Goal: Task Accomplishment & Management: Manage account settings

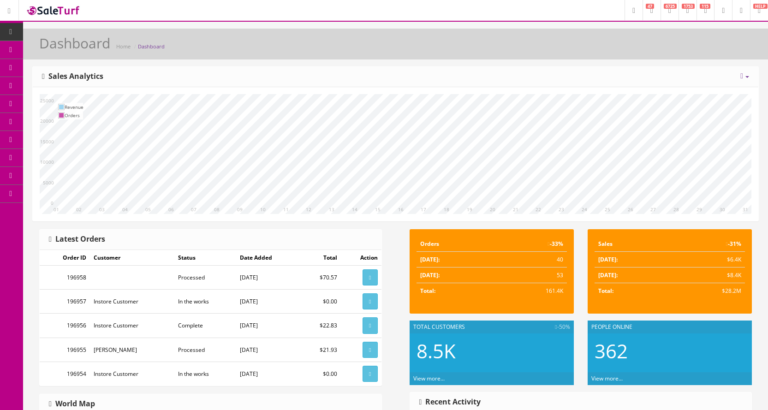
click at [48, 87] on link "POS Console" at bounding box center [71, 86] width 97 height 18
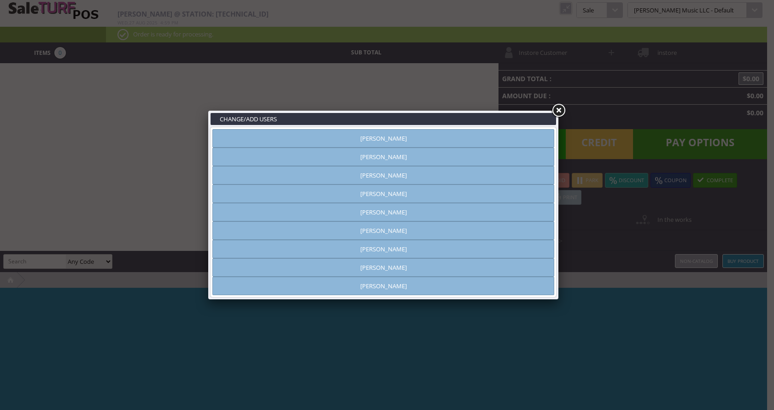
type input "[PERSON_NAME]"
click at [396, 191] on link "Brandon Pearce" at bounding box center [384, 193] width 342 height 18
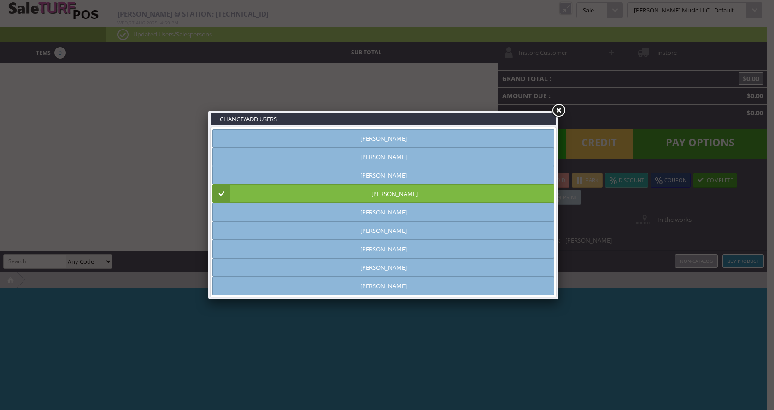
drag, startPoint x: 561, startPoint y: 108, endPoint x: 563, endPoint y: 87, distance: 20.9
click at [561, 108] on link at bounding box center [558, 110] width 17 height 17
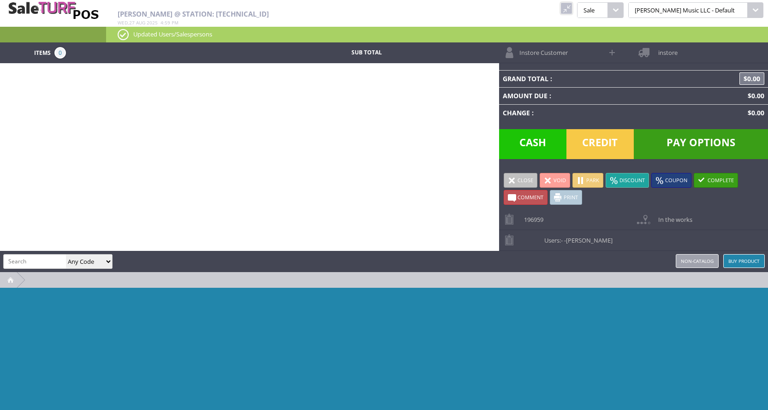
click at [557, 53] on span "Instore Customer" at bounding box center [540, 49] width 53 height 14
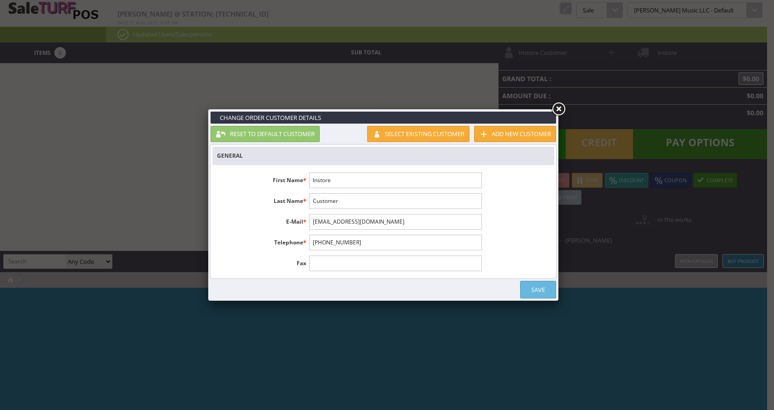
drag, startPoint x: 361, startPoint y: 181, endPoint x: 309, endPoint y: 180, distance: 52.1
click at [309, 180] on li "First Name * Instore" at bounding box center [350, 180] width 274 height 16
drag, startPoint x: 350, startPoint y: 177, endPoint x: 313, endPoint y: 178, distance: 37.8
click at [313, 178] on input "Instore" at bounding box center [395, 180] width 172 height 16
type input "TErry"
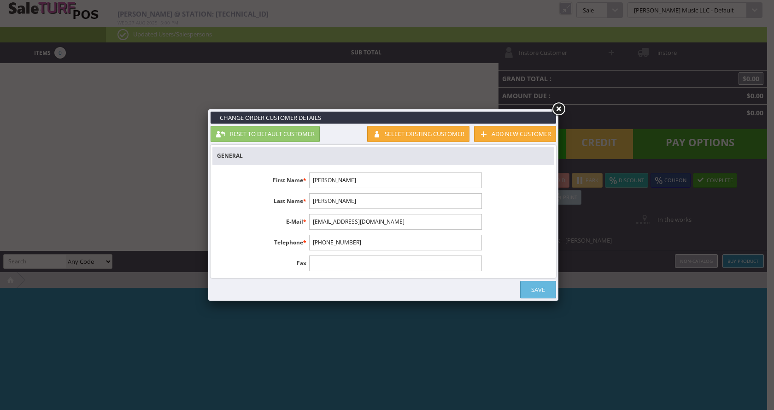
type input "Hartness"
click at [391, 238] on input "1-555-555-1212" at bounding box center [395, 243] width 172 height 16
type input "1"
type input "8165203586"
click at [319, 180] on input "TErry" at bounding box center [395, 180] width 172 height 16
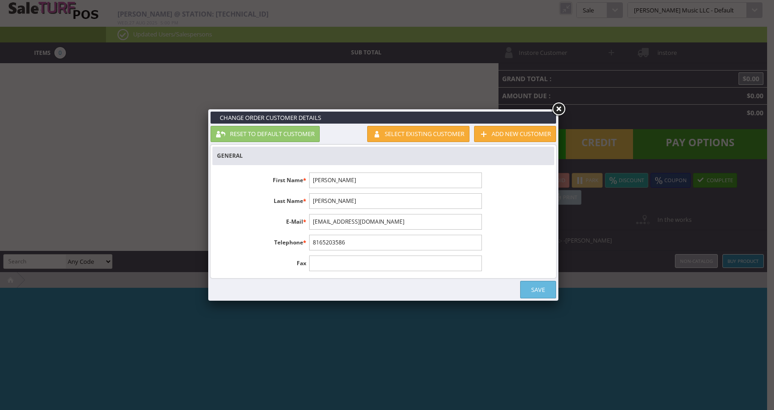
type input "Terry"
click at [547, 290] on link "Save" at bounding box center [538, 290] width 36 height 18
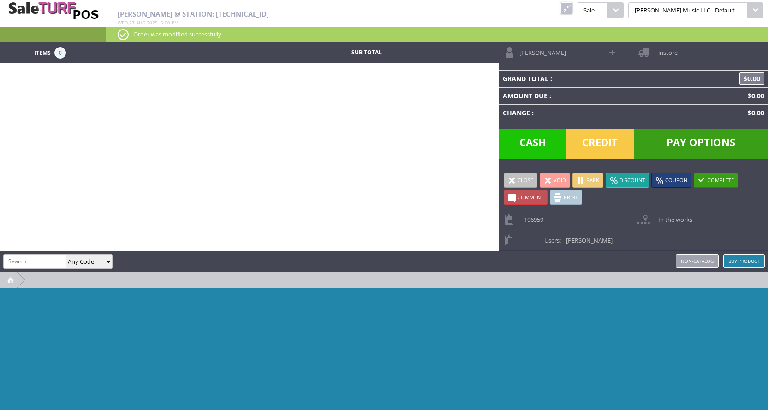
click at [34, 265] on input "search" at bounding box center [35, 260] width 62 height 13
type input "service"
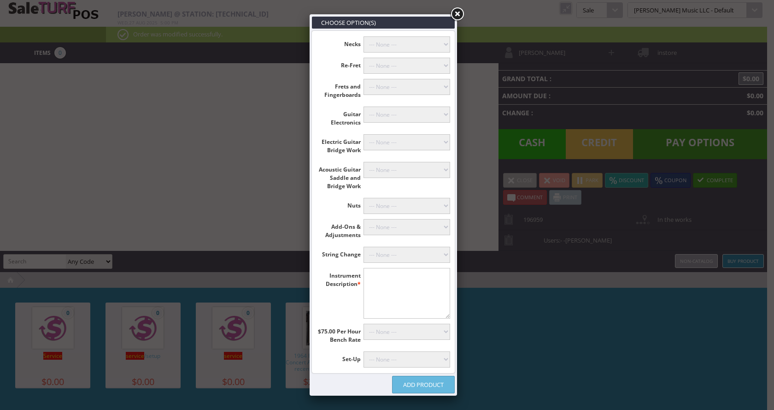
click at [410, 291] on textarea"] at bounding box center [407, 293] width 87 height 51
click at [389, 276] on textarea"] "Fender banjo" at bounding box center [407, 293] width 87 height 51
type textarea"] "Fender Banjo"
click at [405, 255] on select"] "--- None --- Floyd Rose (+$60.00) Classicals, Latin, & Mandolin (+$30.00) 12-St…" at bounding box center [407, 255] width 87 height 16
select select"] "18"
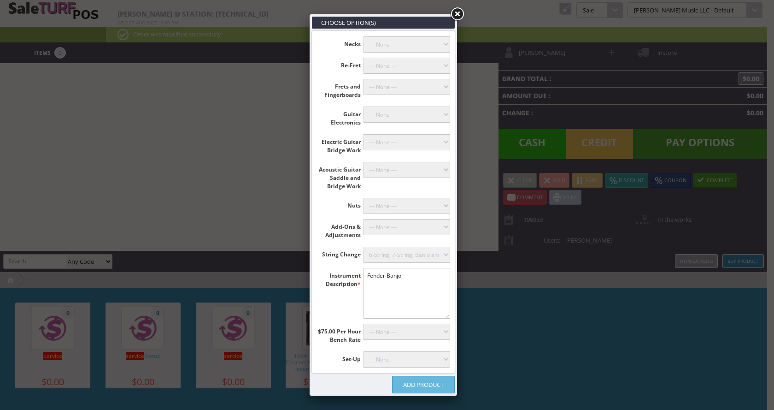
click at [364, 247] on select"] "--- None --- Floyd Rose (+$60.00) Classicals, Latin, & Mandolin (+$30.00) 12-St…" at bounding box center [407, 255] width 87 height 16
click at [402, 226] on select"] "--- None --- 12-String Tuner Install (+$50.00) Tuner Mounting, Drop In, 6-Strin…" at bounding box center [407, 227] width 87 height 16
select select"] "23"
click at [364, 219] on select"] "--- None --- 12-String Tuner Install (+$50.00) Tuner Mounting, Drop In, 6-Strin…" at bounding box center [407, 227] width 87 height 16
click at [428, 388] on link "Add Product" at bounding box center [423, 385] width 63 height 18
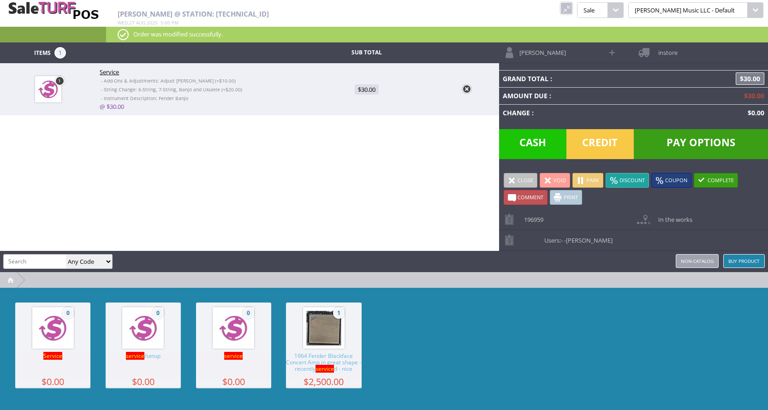
click at [29, 263] on input "search" at bounding box center [35, 260] width 62 height 13
type input "service"
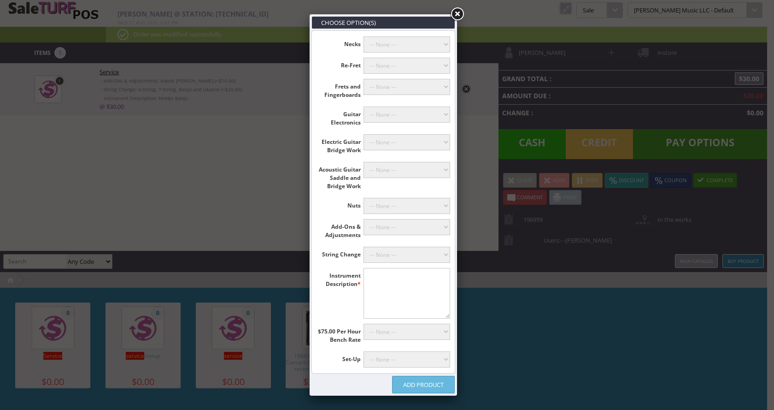
click at [389, 274] on textarea"] at bounding box center [407, 293] width 87 height 51
type textarea"] "Fender Banjo"
click at [395, 232] on select"] "--- None --- 12-String Tuner Install (+$50.00) Tuner Mounting, Drop In, 6-Strin…" at bounding box center [407, 227] width 87 height 16
click at [327, 202] on label "Nuts" at bounding box center [340, 204] width 47 height 12
click at [398, 87] on select"] "--- None --- Humidify and Level Frets (+$100.00) Fret Level, Re-Crown and Fret …" at bounding box center [407, 87] width 87 height 16
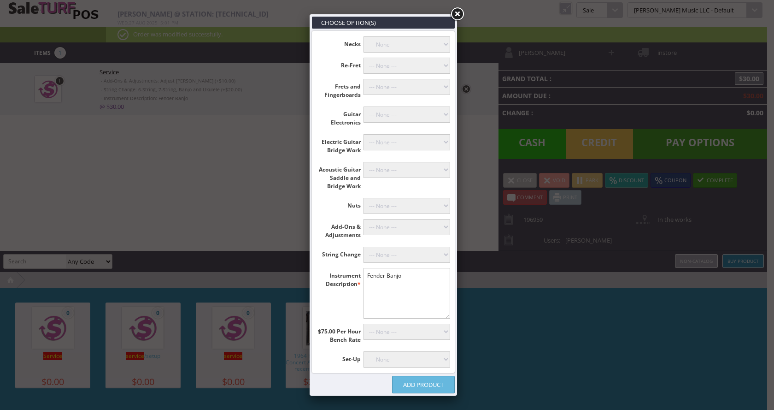
click at [318, 121] on label "Guitar Electronics" at bounding box center [340, 116] width 47 height 20
click at [394, 115] on select"] "--- None --- Total Rewire (+$100.00) Push Pull Pot Install (+$45.00) Replace Po…" at bounding box center [407, 114] width 87 height 16
click at [404, 217] on ul "Necks --- None --- Dowel and Drill Stripped Neck (+$40.00) Mount Neck, With Dri…" at bounding box center [384, 201] width 142 height 341
click at [402, 229] on select"] "--- None --- 12-String Tuner Install (+$50.00) Tuner Mounting, Drop In, 6-Strin…" at bounding box center [407, 227] width 87 height 16
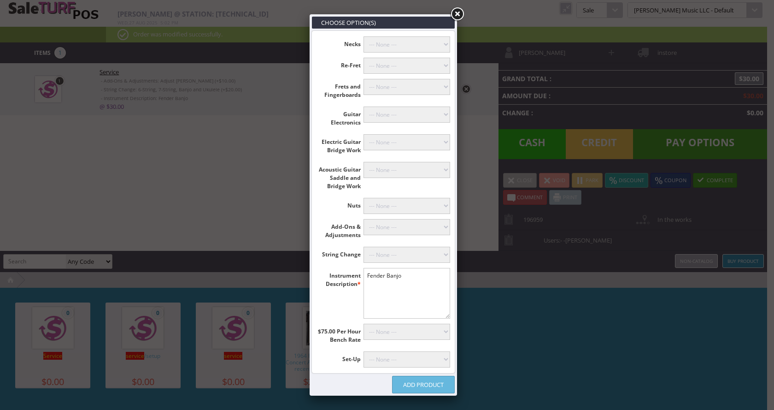
click at [402, 357] on select"] "--- None --- Mandolin or Archtop (+$89.00) With Fret Level, Recrown & Polish (+…" at bounding box center [407, 359] width 87 height 16
click at [387, 250] on select"] "--- None --- Floyd Rose (+$60.00) Classicals, Latin, & Mandolin (+$30.00) 12-St…" at bounding box center [407, 255] width 87 height 16
click at [395, 227] on select"] "--- None --- 12-String Tuner Install (+$50.00) Tuner Mounting, Drop In, 6-Strin…" at bounding box center [407, 227] width 87 height 16
select select"] "22"
click at [364, 219] on select"] "--- None --- 12-String Tuner Install (+$50.00) Tuner Mounting, Drop In, 6-Strin…" at bounding box center [407, 227] width 87 height 16
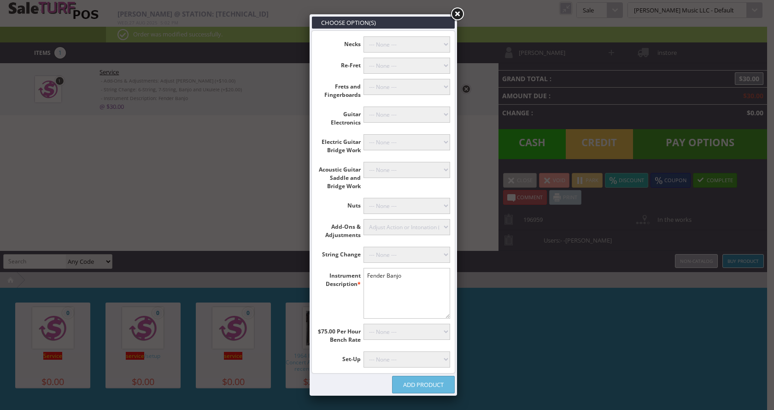
click at [431, 387] on link "Add Product" at bounding box center [423, 385] width 63 height 18
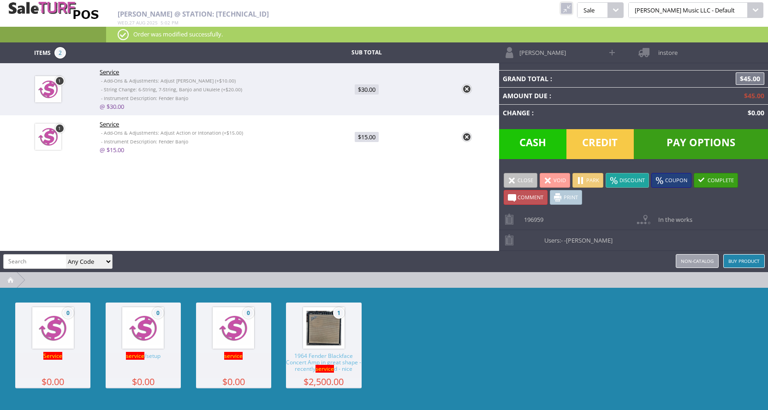
click at [46, 263] on input "search" at bounding box center [35, 260] width 62 height 13
type input "ejs60"
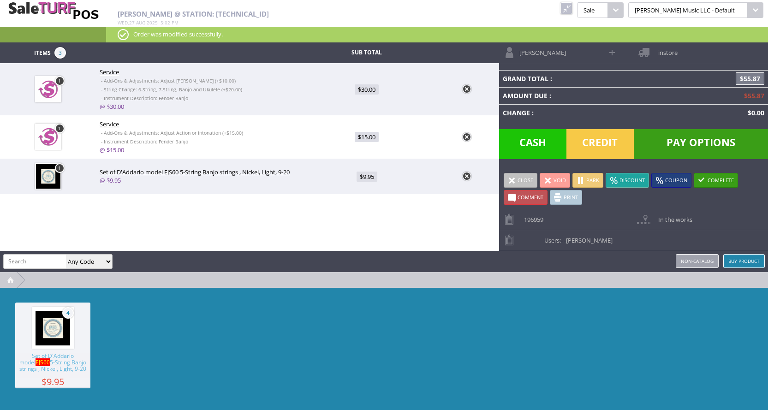
click at [586, 183] on link "Park" at bounding box center [587, 180] width 31 height 15
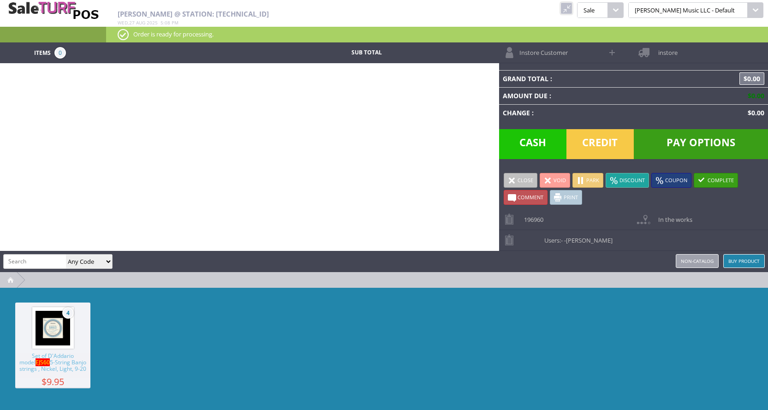
click at [60, 5] on img at bounding box center [53, 10] width 92 height 20
click at [572, 9] on link at bounding box center [566, 8] width 12 height 12
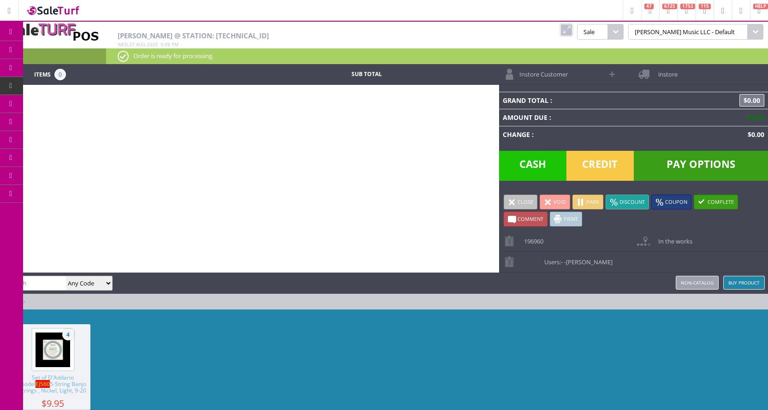
click at [67, 9] on img at bounding box center [53, 10] width 55 height 12
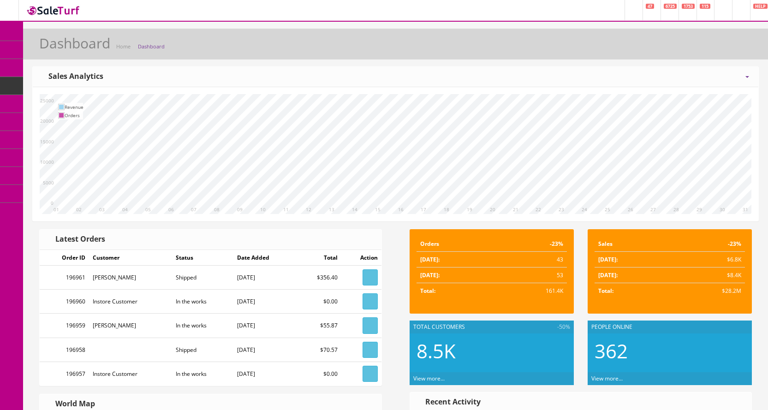
click at [76, 85] on span "POS Console" at bounding box center [75, 86] width 33 height 8
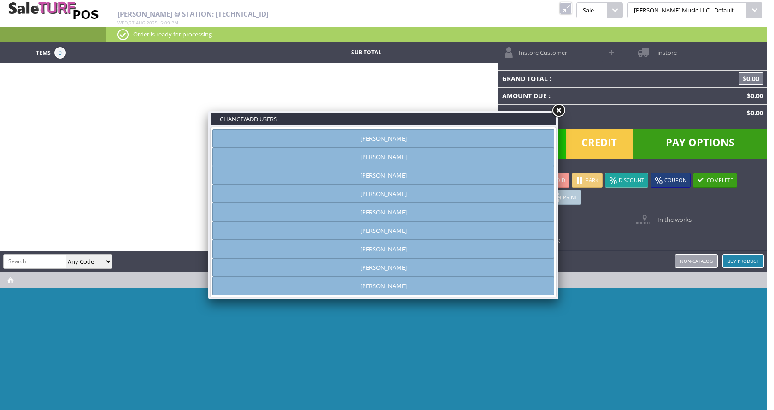
type input "[PERSON_NAME]"
click at [556, 112] on link at bounding box center [558, 110] width 17 height 17
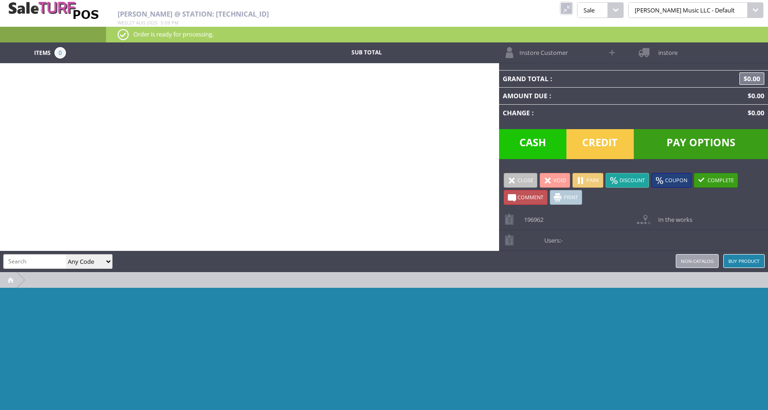
click at [572, 6] on link at bounding box center [566, 8] width 12 height 12
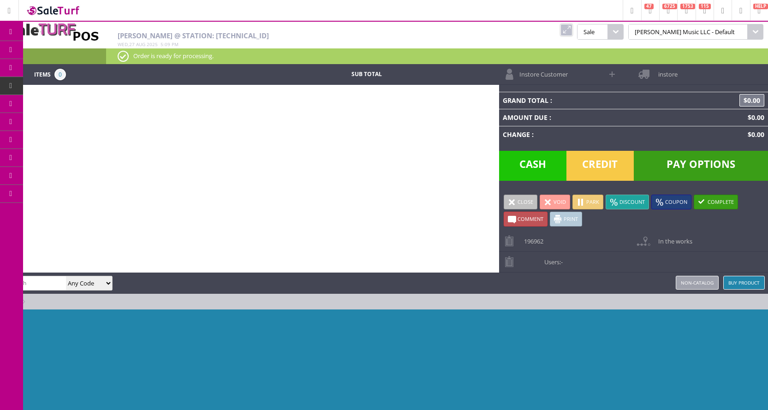
click at [46, 45] on link "Products" at bounding box center [71, 50] width 97 height 18
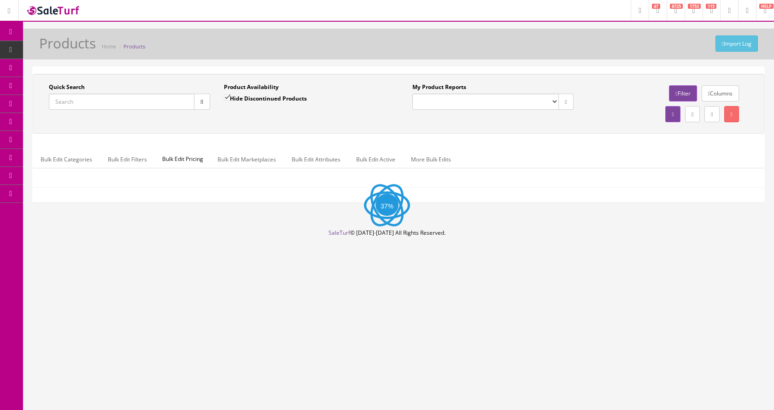
click at [76, 100] on input "Quick Search" at bounding box center [122, 102] width 146 height 16
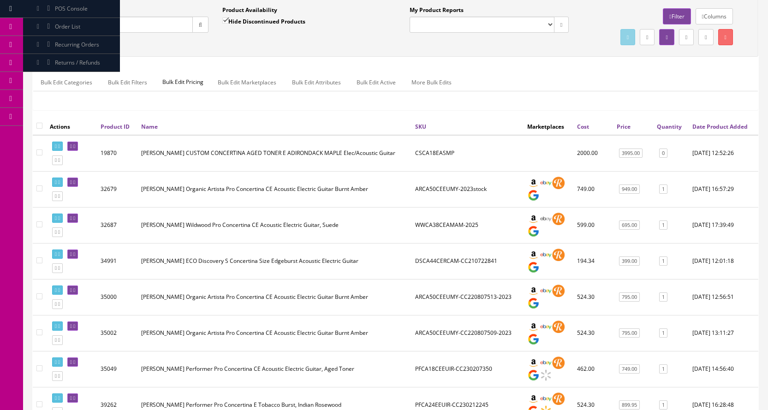
scroll to position [92, 0]
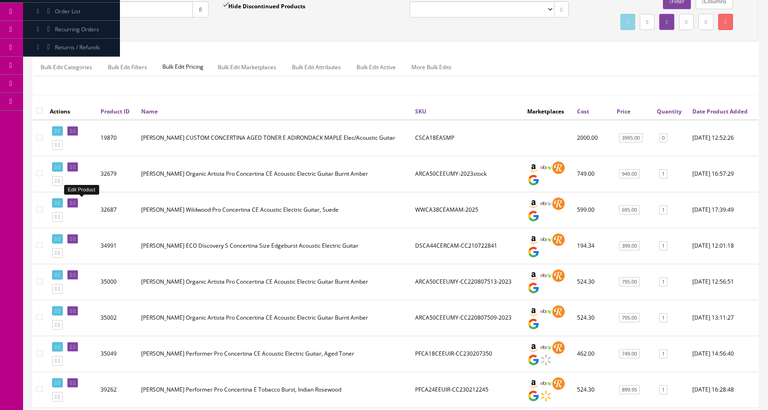
type input "concertina"
click at [72, 202] on icon at bounding box center [71, 203] width 2 height 5
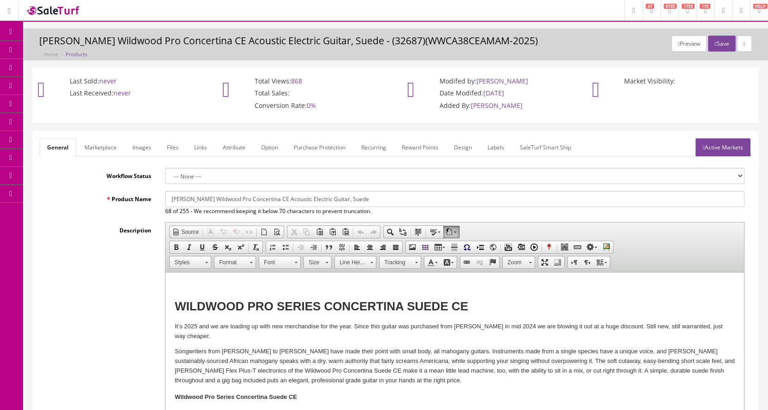
click at [131, 146] on link "Images" at bounding box center [142, 147] width 34 height 18
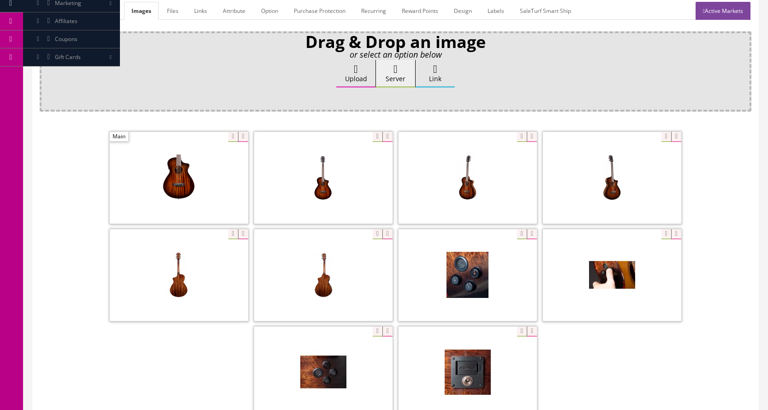
scroll to position [138, 0]
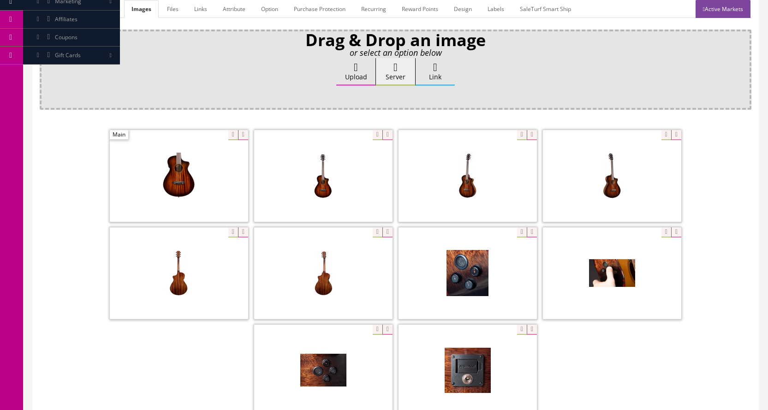
click at [461, 276] on span at bounding box center [467, 273] width 138 height 92
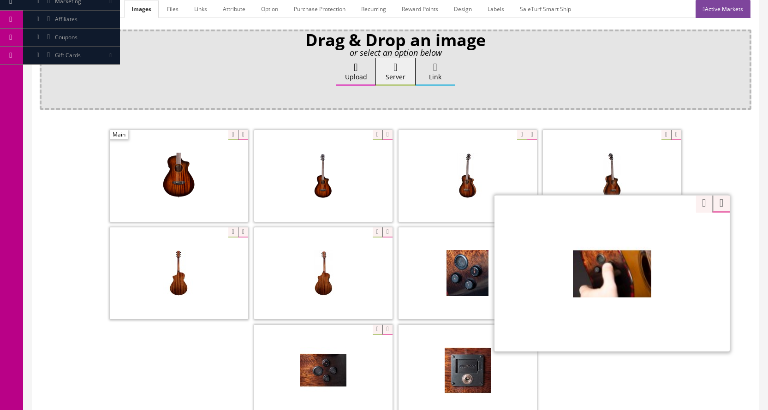
click at [662, 234] on div "Zoom" at bounding box center [611, 273] width 235 height 157
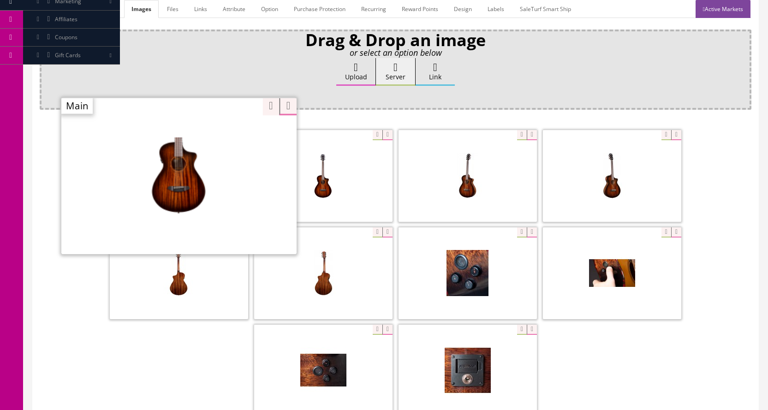
click at [224, 136] on div "Zoom" at bounding box center [178, 175] width 235 height 157
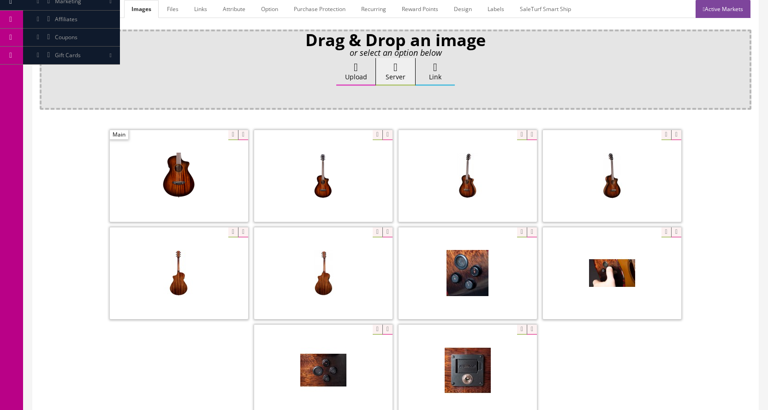
click at [448, 79] on label "Link" at bounding box center [434, 72] width 39 height 28
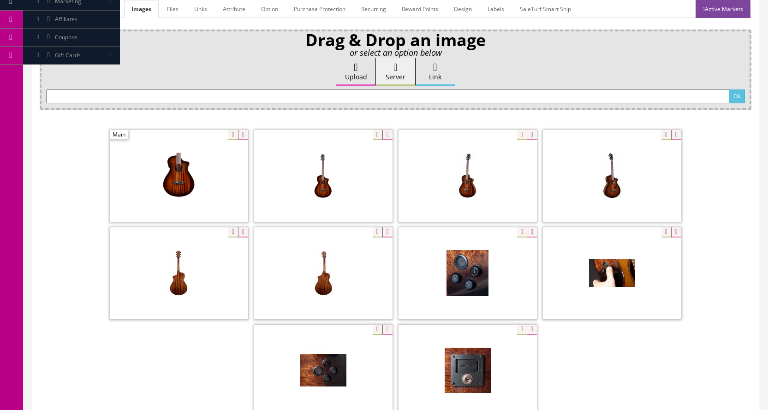
click at [447, 79] on label "Link" at bounding box center [434, 72] width 39 height 28
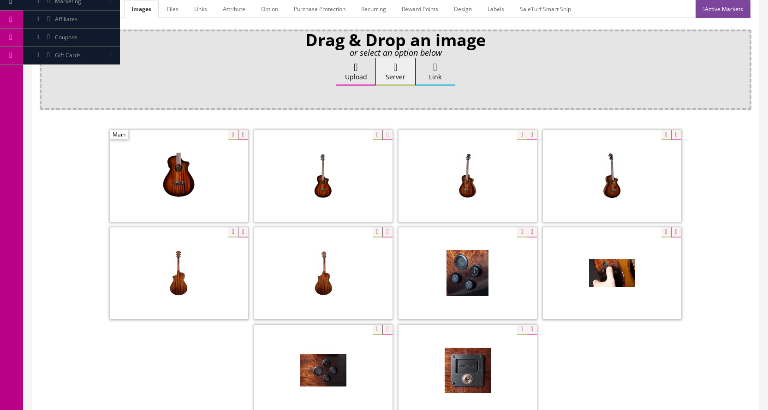
click at [447, 79] on label "Link" at bounding box center [434, 72] width 39 height 28
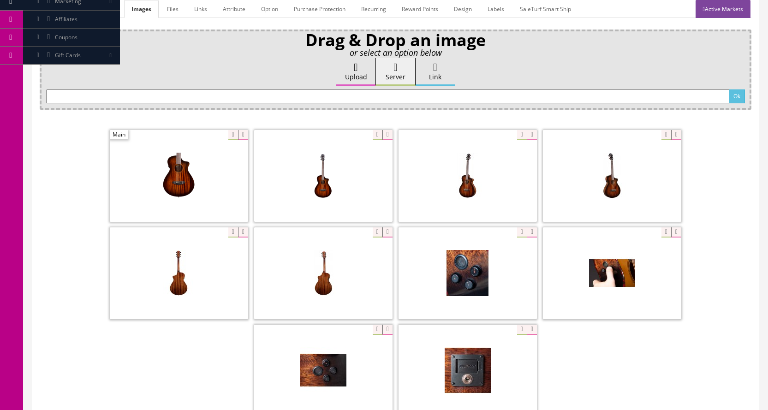
click at [440, 82] on label "Link" at bounding box center [434, 72] width 39 height 28
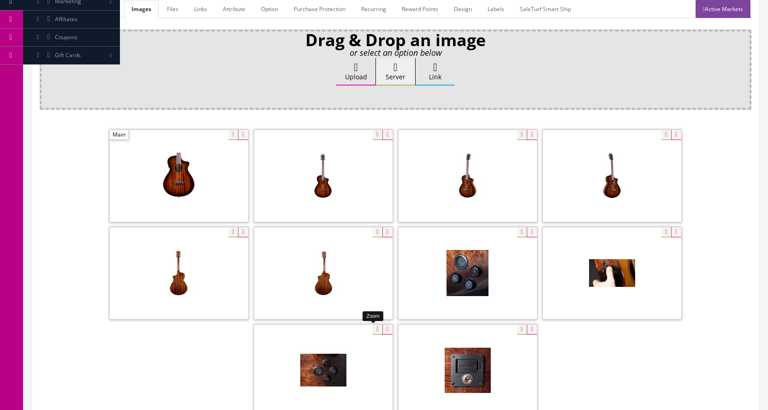
click at [372, 331] on div at bounding box center [323, 370] width 138 height 92
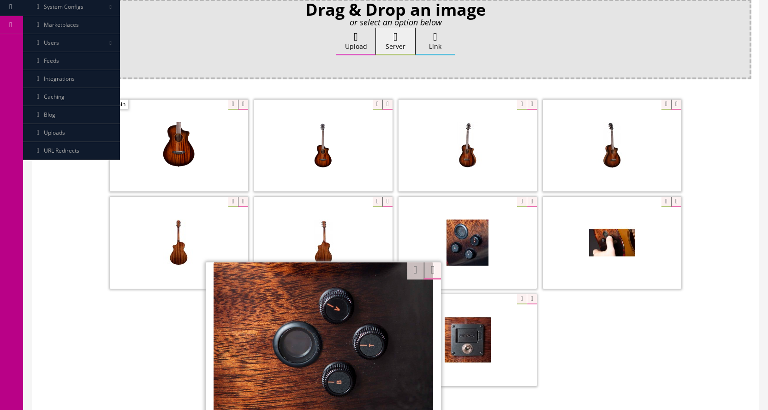
scroll to position [184, 0]
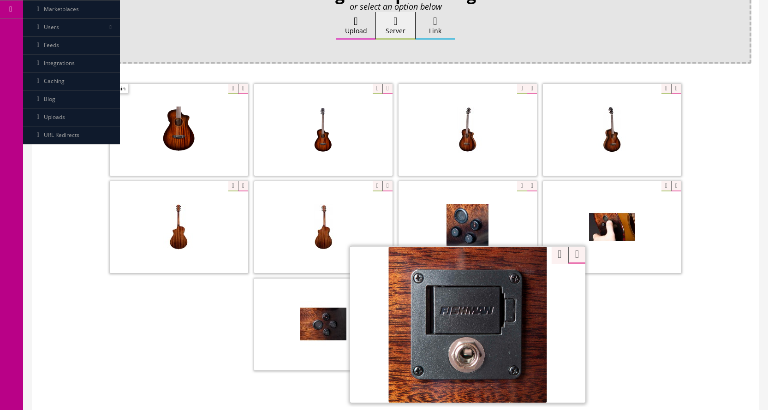
click at [517, 285] on div at bounding box center [467, 324] width 235 height 157
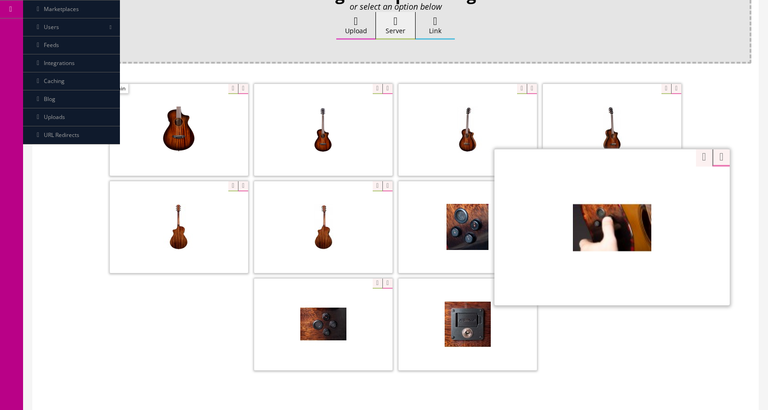
click at [662, 188] on div "Zoom" at bounding box center [611, 226] width 235 height 157
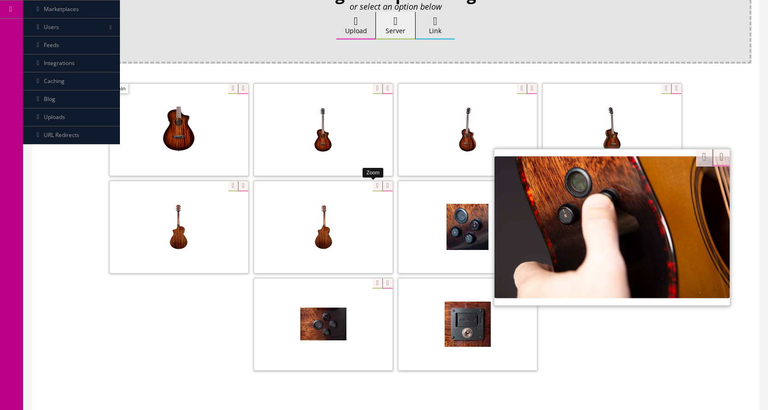
click at [370, 187] on div at bounding box center [323, 227] width 138 height 92
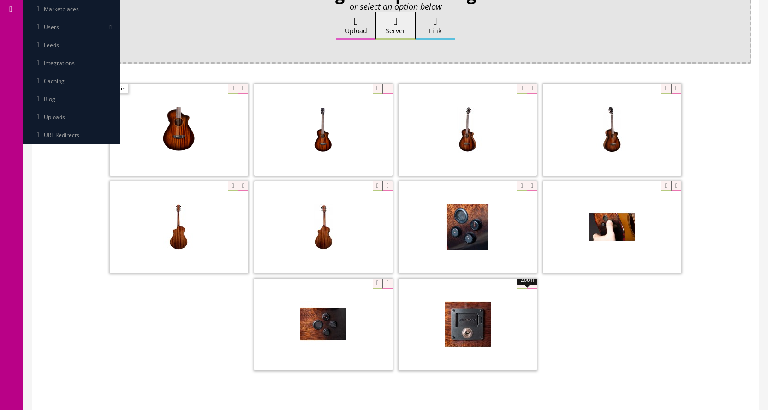
click at [406, 160] on div "Zoom Zoom" at bounding box center [395, 228] width 711 height 292
click at [232, 188] on div at bounding box center [179, 227] width 138 height 92
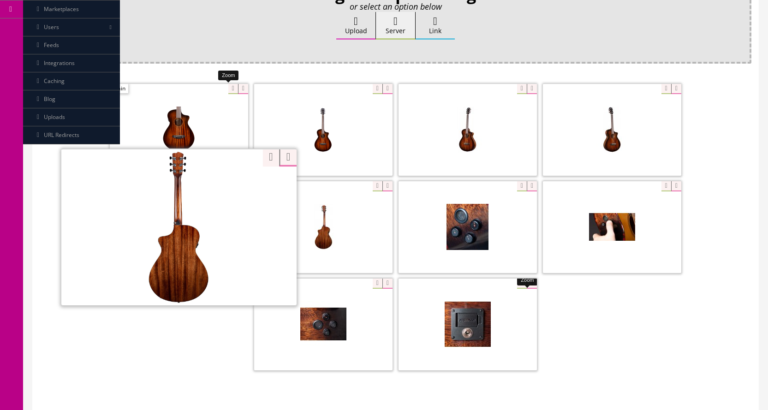
click at [231, 90] on div at bounding box center [179, 129] width 138 height 92
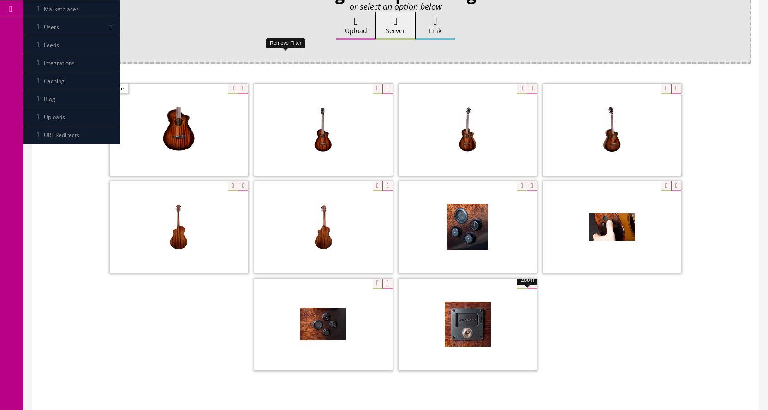
click at [290, 61] on div "Drag & Drop an image or select an option below Upload Server Link Ok WM Left To…" at bounding box center [395, 195] width 711 height 424
click at [376, 89] on div at bounding box center [323, 129] width 138 height 92
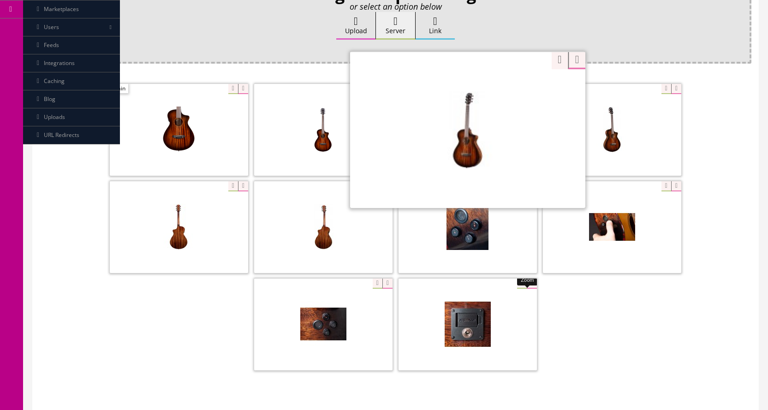
click at [520, 90] on div "Zoom" at bounding box center [467, 129] width 235 height 157
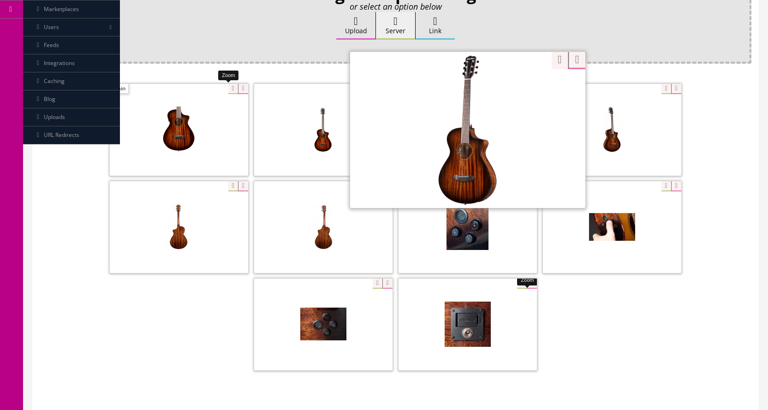
click at [231, 90] on div at bounding box center [179, 129] width 138 height 92
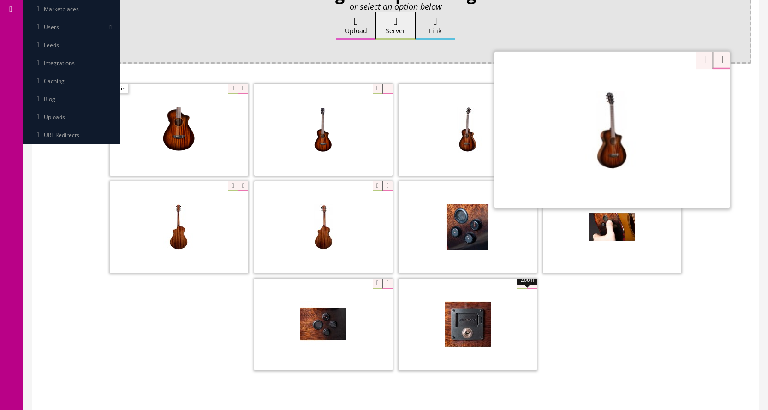
click at [657, 90] on div "Zoom" at bounding box center [611, 129] width 235 height 157
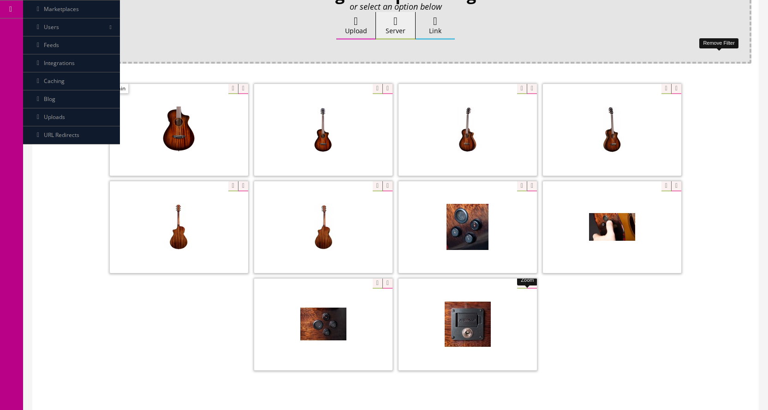
click at [722, 64] on div "Drag & Drop an image or select an option below Upload Server Link Ok WM Left To…" at bounding box center [395, 195] width 711 height 424
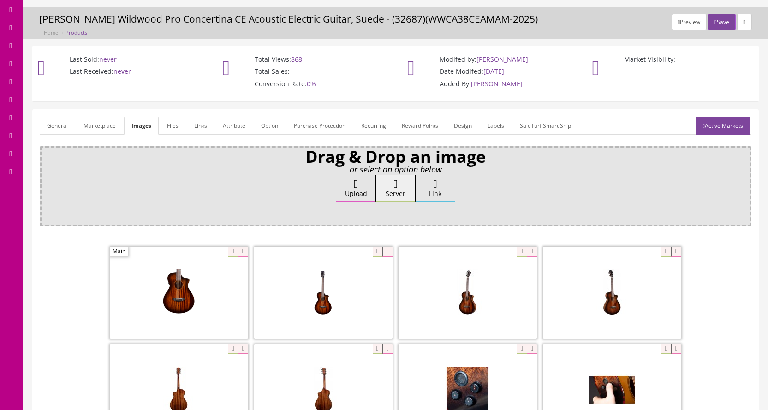
scroll to position [0, 0]
